Goal: Find specific page/section: Find specific page/section

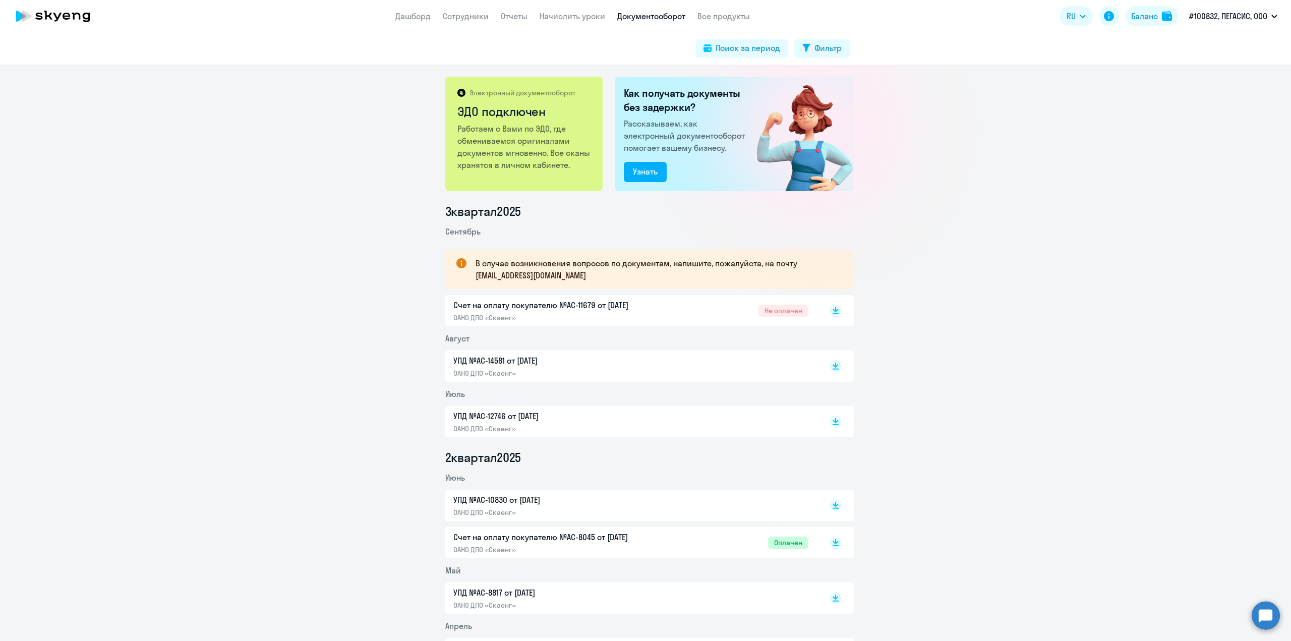
click at [466, 16] on link "Сотрудники" at bounding box center [466, 16] width 46 height 10
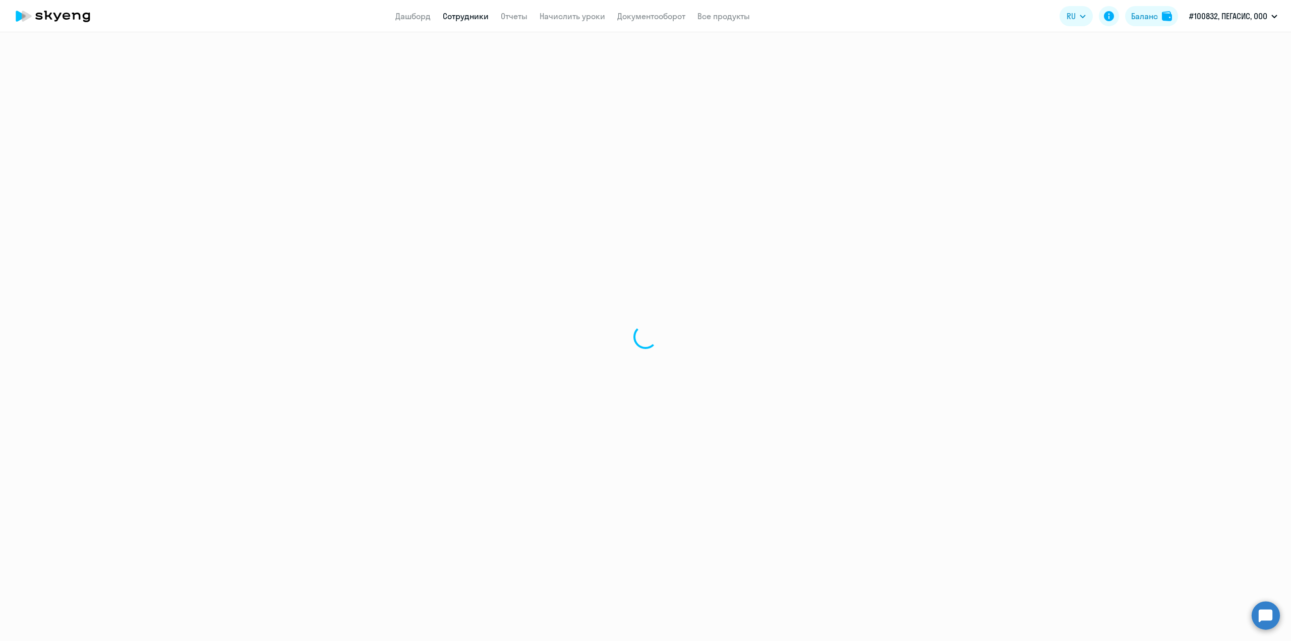
select select "30"
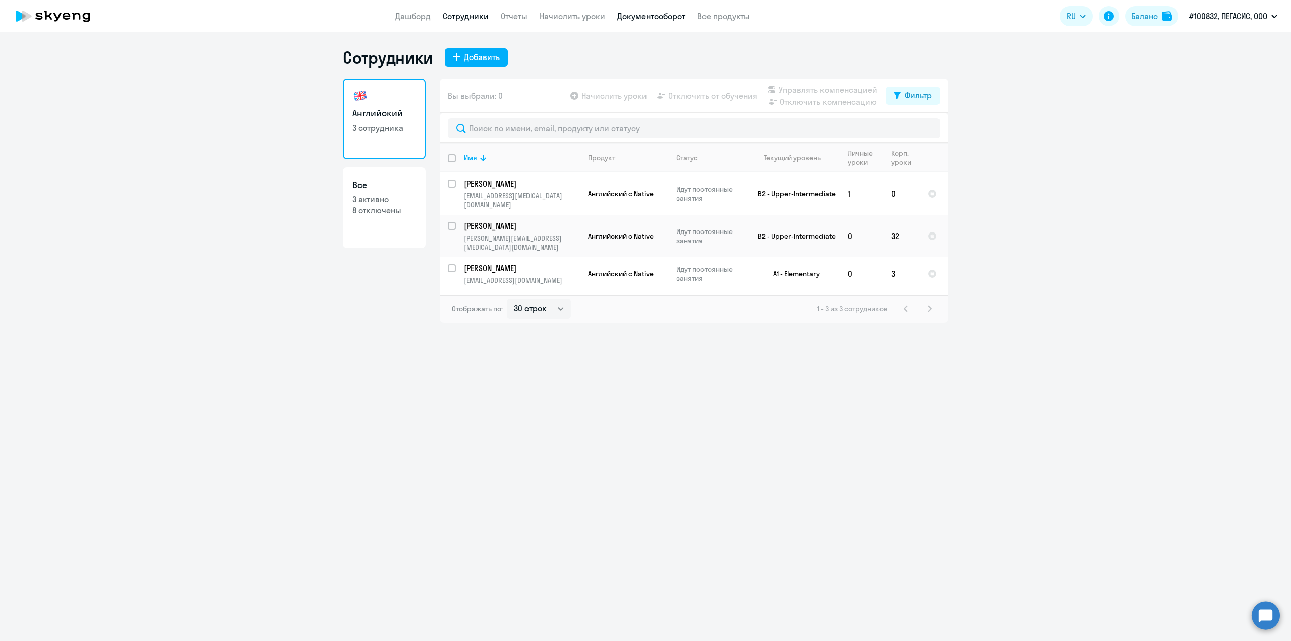
click at [658, 21] on link "Документооборот" at bounding box center [651, 16] width 68 height 10
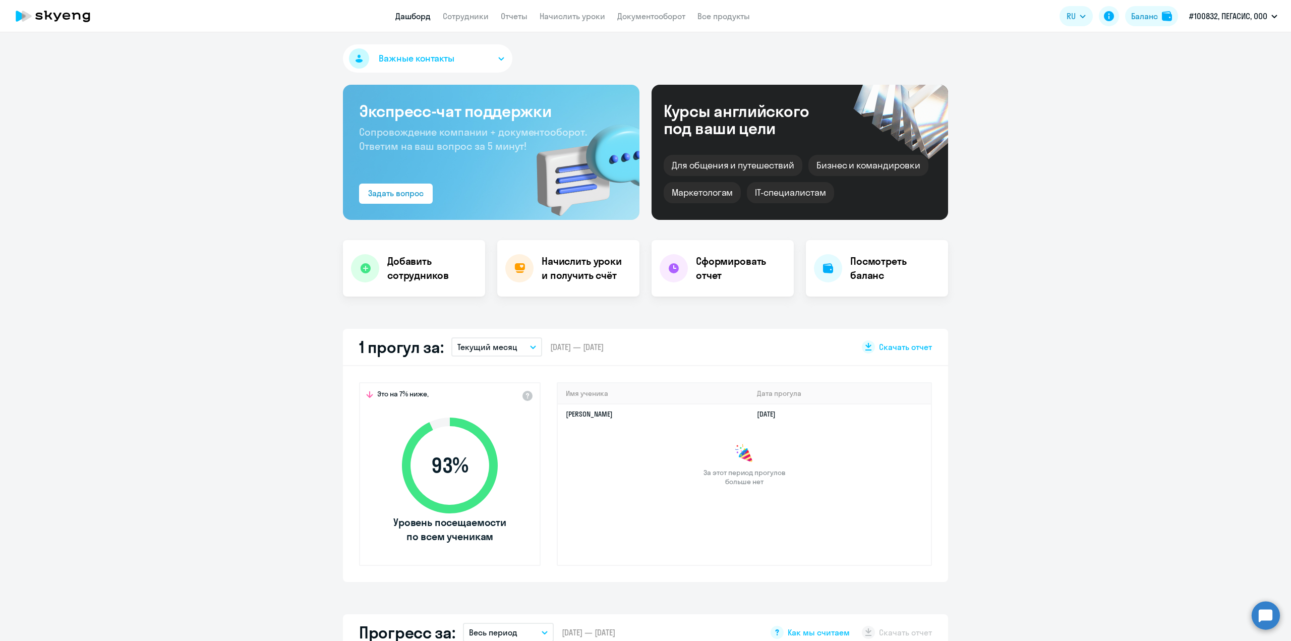
select select "30"
